Goal: Communication & Community: Participate in discussion

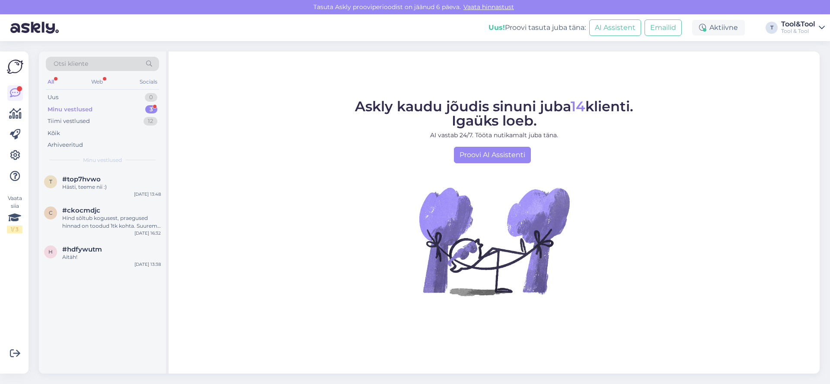
click at [95, 106] on div "Minu vestlused 3" at bounding box center [102, 109] width 113 height 12
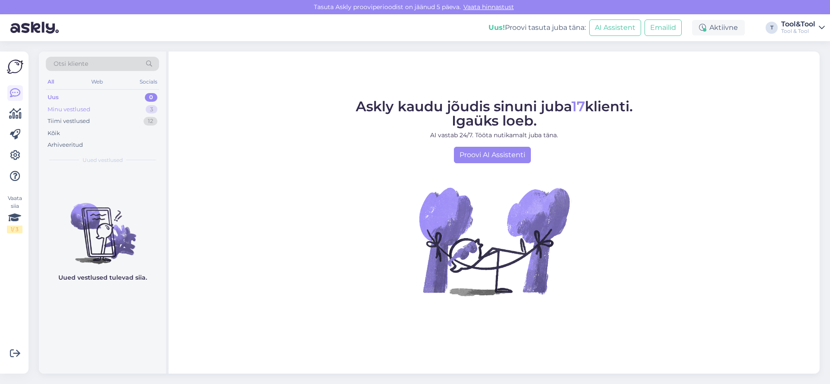
click at [87, 109] on div "Minu vestlused" at bounding box center [69, 109] width 43 height 9
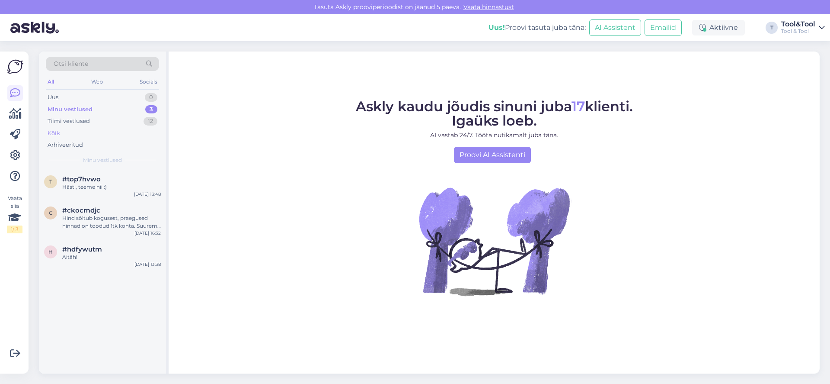
click at [58, 131] on div "Kõik" at bounding box center [54, 133] width 13 height 9
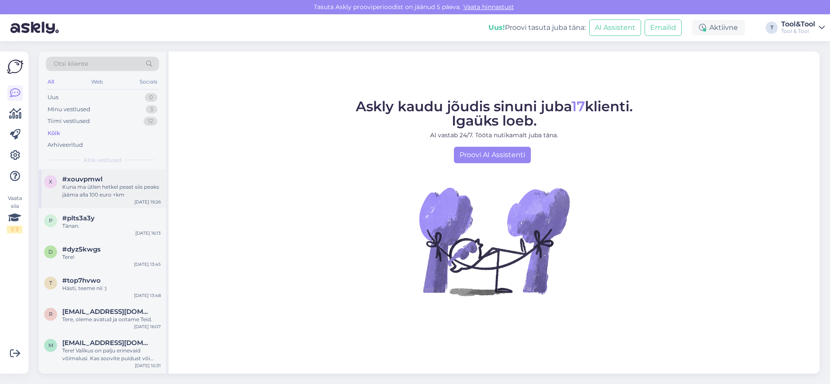
click at [85, 189] on div "Kuna ma ütlen hetkel peast siis peaks jääma alla 100 euro +km" at bounding box center [111, 191] width 99 height 16
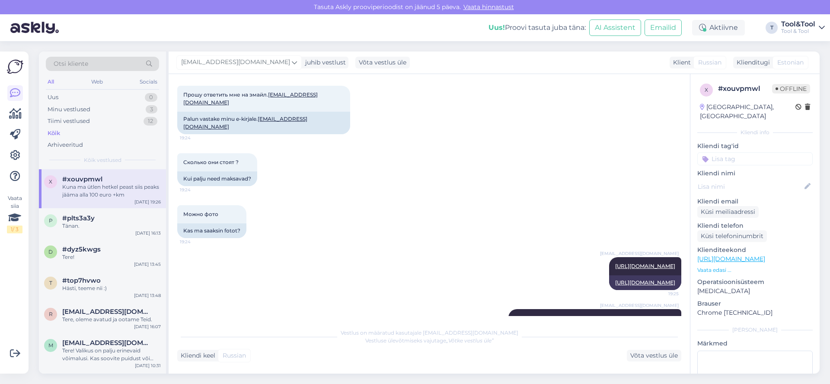
scroll to position [253, 0]
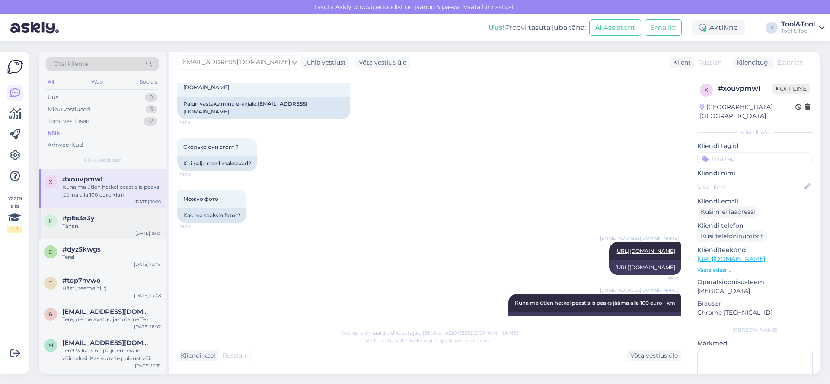
click at [81, 218] on span "#plts3a3y" at bounding box center [78, 218] width 32 height 8
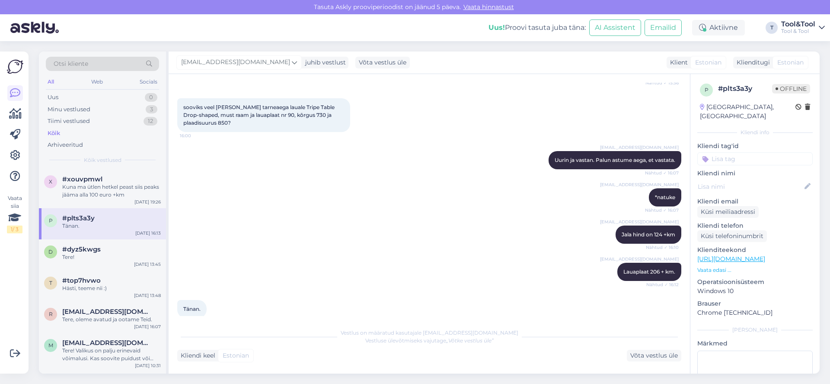
scroll to position [132, 0]
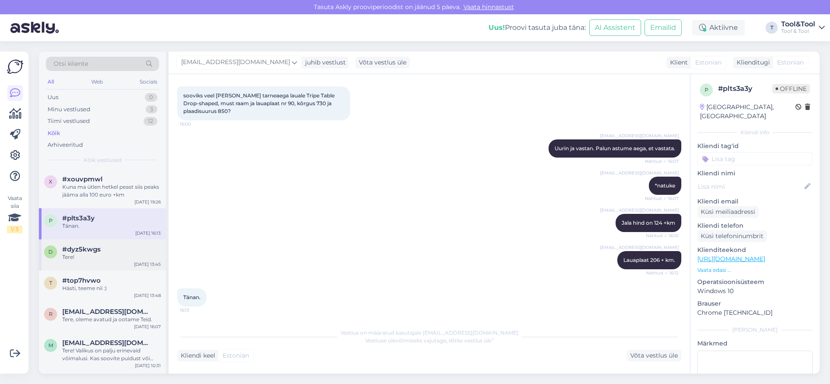
click at [74, 251] on span "#dyz5kwgs" at bounding box center [81, 249] width 38 height 8
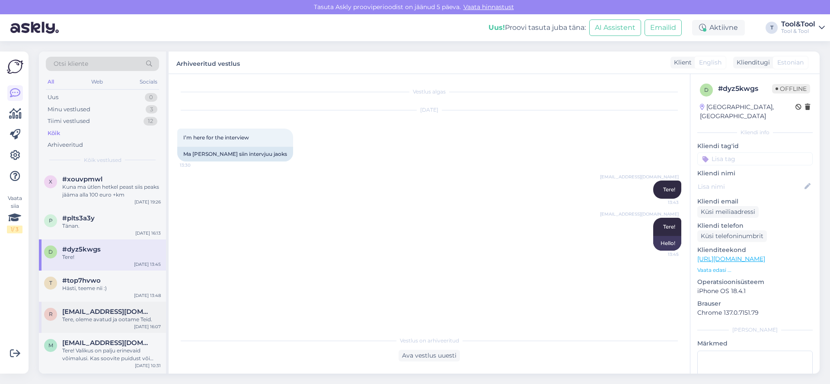
click at [116, 317] on div "Tere, oleme avatud ja ootame Teid." at bounding box center [111, 319] width 99 height 8
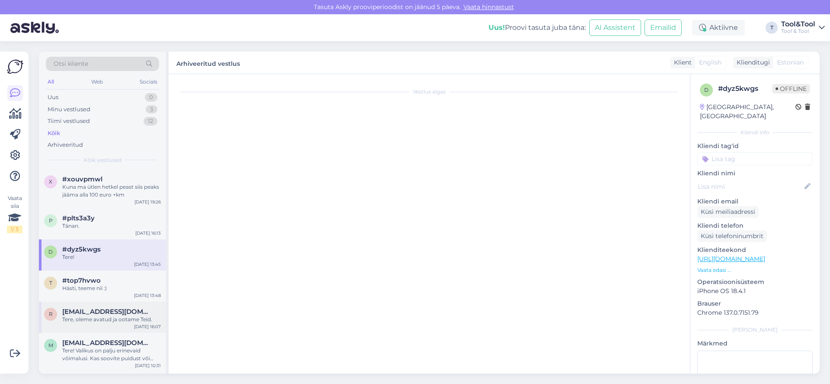
scroll to position [424, 0]
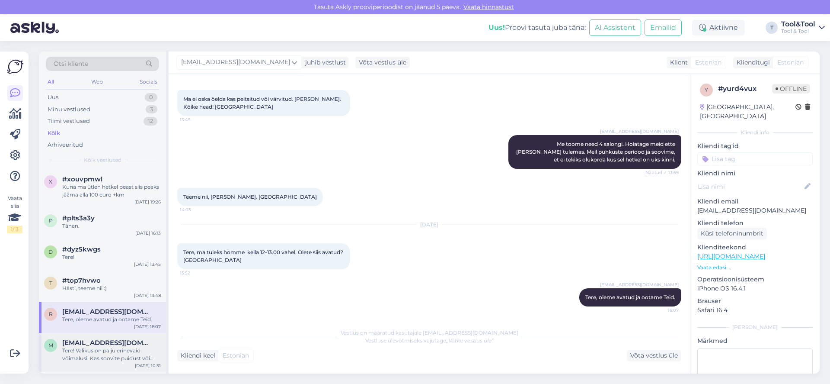
click at [107, 355] on div "Tere! Valikus on palju erinevaid võimalusi. Kas soovite puidust või metallist r…" at bounding box center [111, 354] width 99 height 16
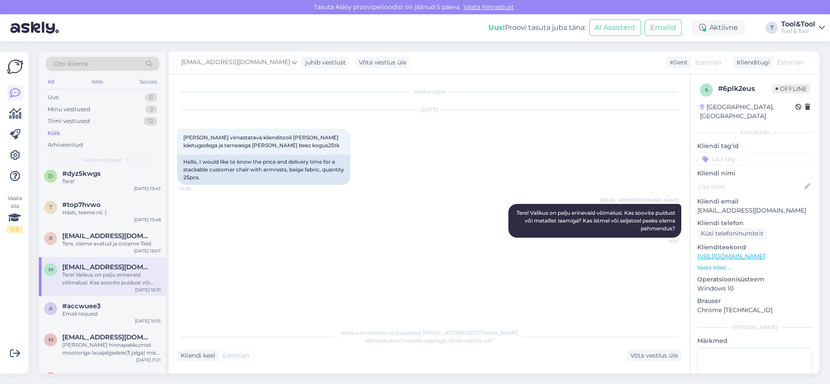
scroll to position [0, 0]
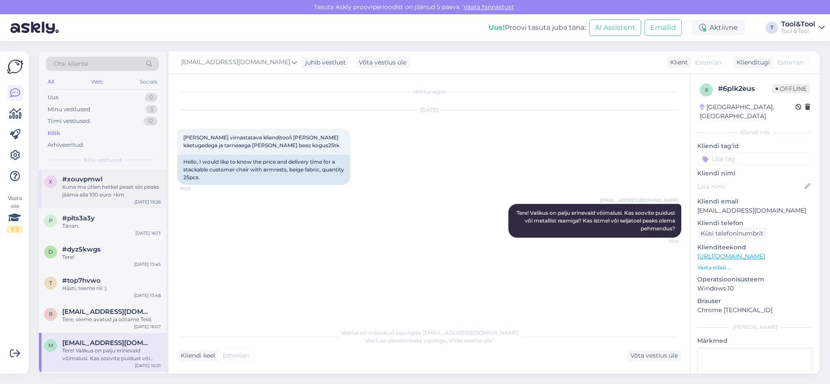
click at [103, 196] on div "Kuna ma ütlen hetkel peast siis peaks jääma alla 100 euro +km" at bounding box center [111, 191] width 99 height 16
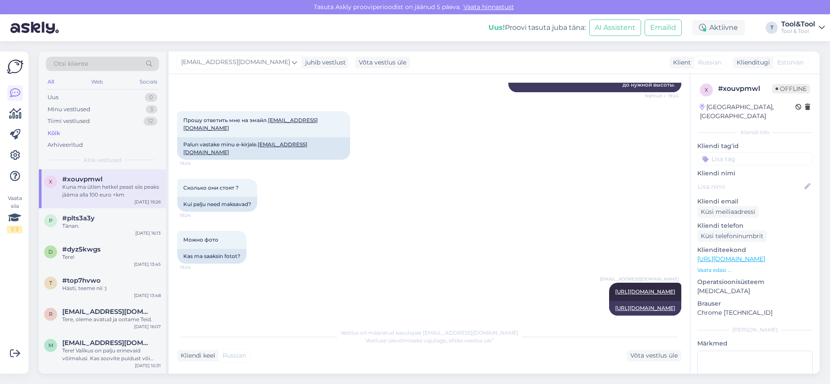
scroll to position [281, 0]
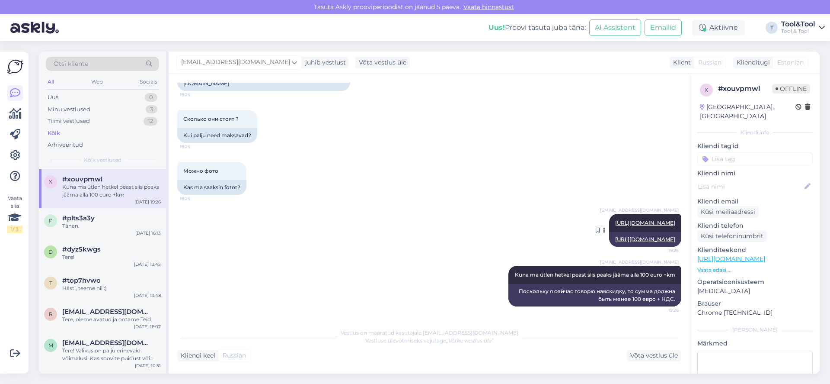
click at [615, 219] on link "[URL][DOMAIN_NAME]" at bounding box center [645, 222] width 60 height 6
click at [615, 236] on link "[URL][DOMAIN_NAME]" at bounding box center [645, 239] width 60 height 6
click at [615, 219] on link "[URL][DOMAIN_NAME]" at bounding box center [645, 222] width 60 height 6
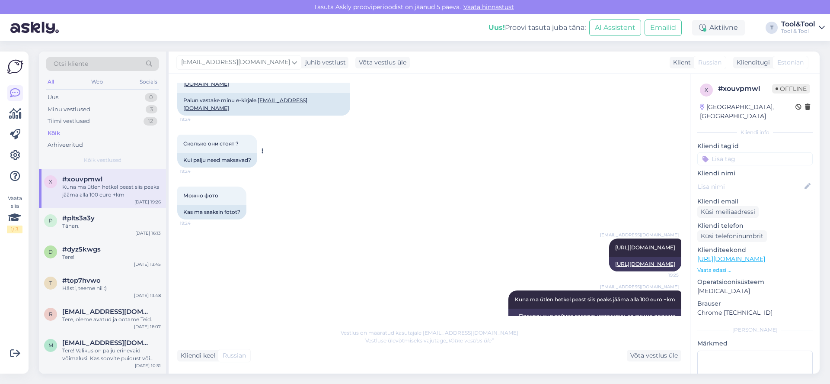
scroll to position [229, 0]
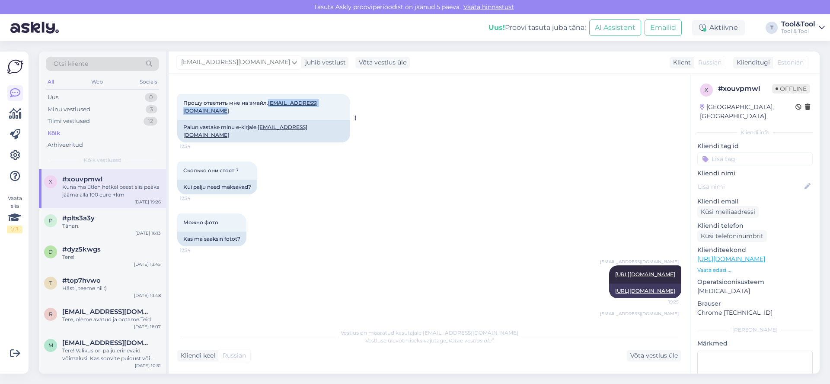
copy link "[EMAIL_ADDRESS][DOMAIN_NAME]"
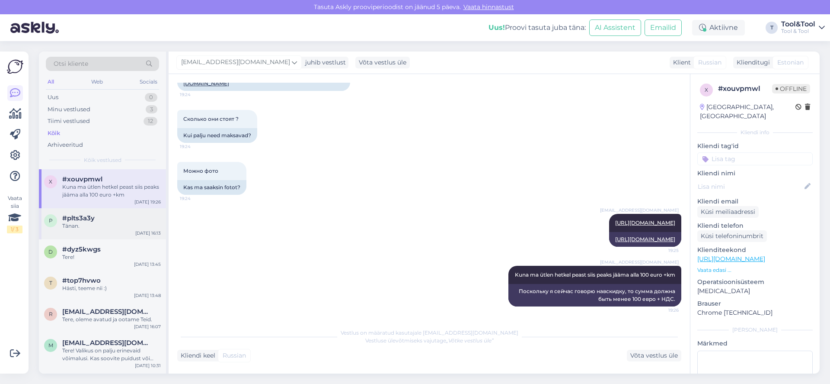
drag, startPoint x: 93, startPoint y: 218, endPoint x: 83, endPoint y: 218, distance: 10.0
click at [93, 218] on span "#plts3a3y" at bounding box center [78, 218] width 32 height 8
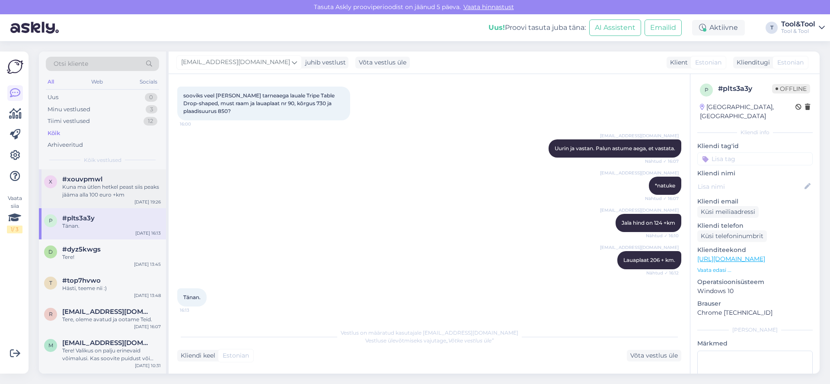
click at [104, 189] on div "Kuna ma ütlen hetkel peast siis peaks jääma alla 100 euro +km" at bounding box center [111, 191] width 99 height 16
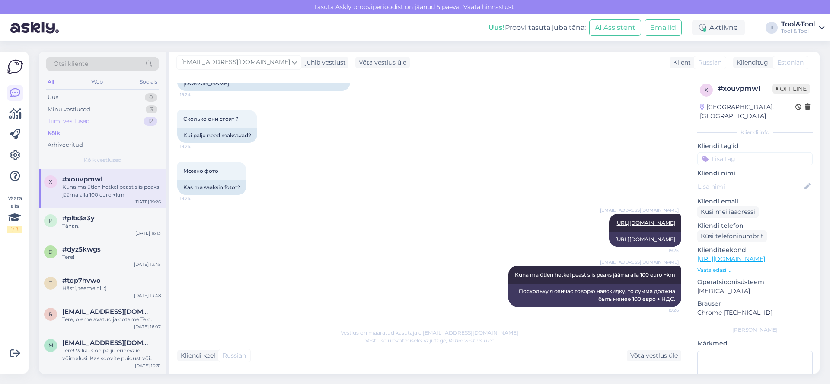
click at [87, 118] on div "Tiimi vestlused" at bounding box center [69, 121] width 42 height 9
